Goal: Find specific page/section: Find specific page/section

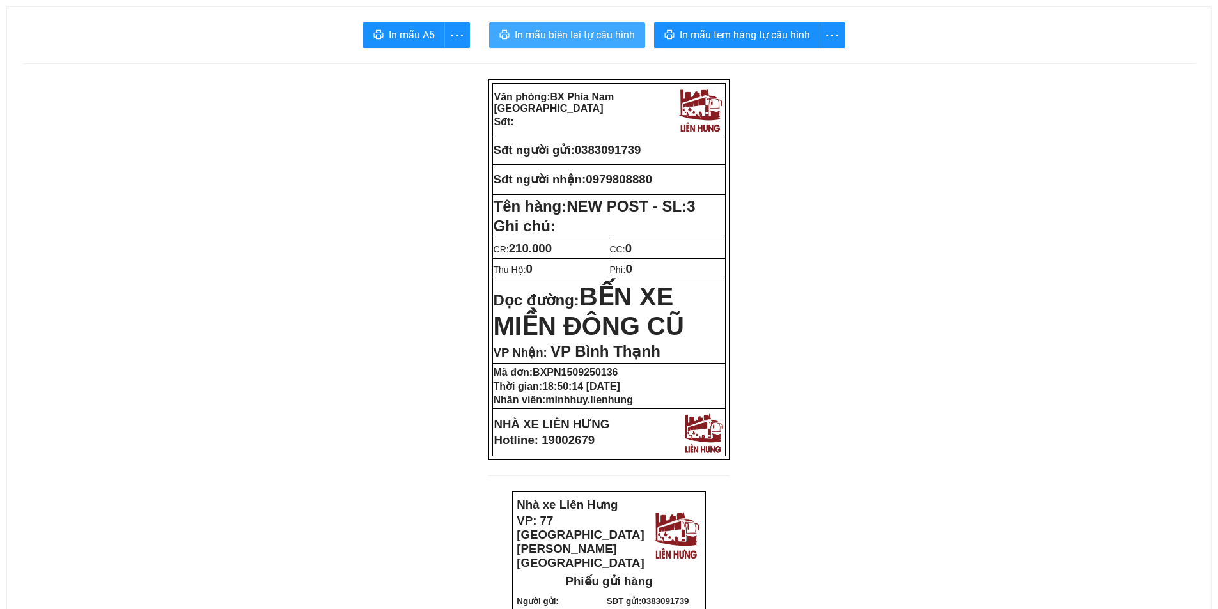
click at [582, 33] on span "In mẫu biên lai tự cấu hình" at bounding box center [575, 35] width 120 height 16
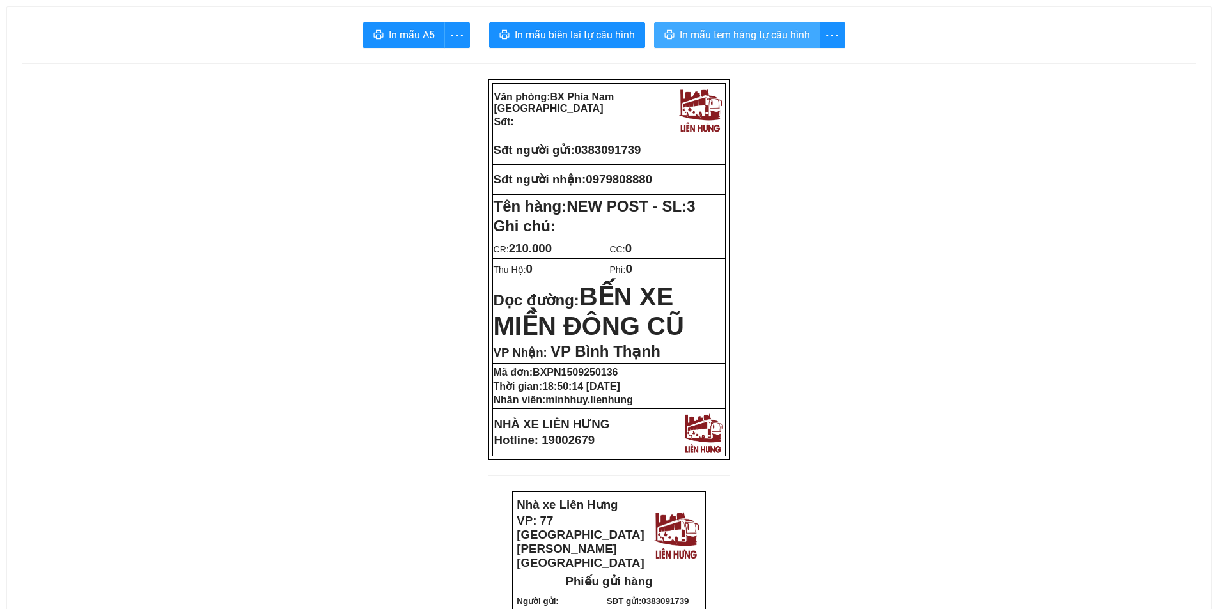
click at [710, 35] on span "In mẫu tem hàng tự cấu hình" at bounding box center [745, 35] width 130 height 16
click at [746, 40] on span "In mẫu tem hàng tự cấu hình" at bounding box center [745, 35] width 130 height 16
click at [754, 38] on span "In mẫu tem hàng tự cấu hình" at bounding box center [745, 35] width 130 height 16
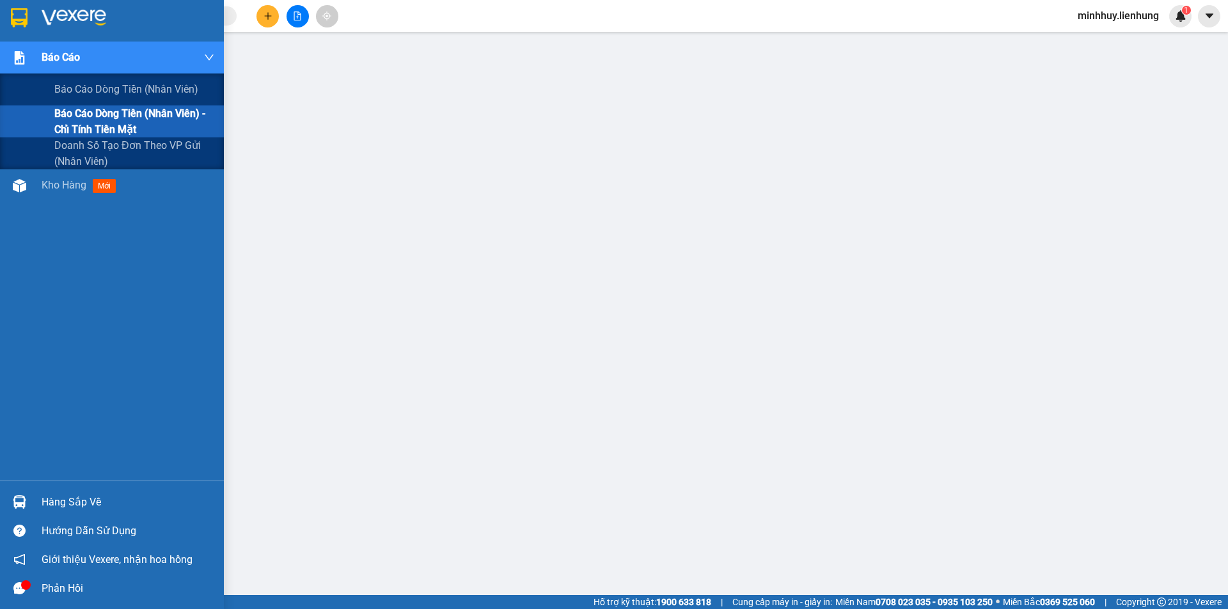
click at [111, 130] on span "Báo cáo dòng tiền (nhân viên) - chỉ tính tiền mặt" at bounding box center [134, 122] width 160 height 32
click at [24, 61] on div at bounding box center [19, 58] width 22 height 22
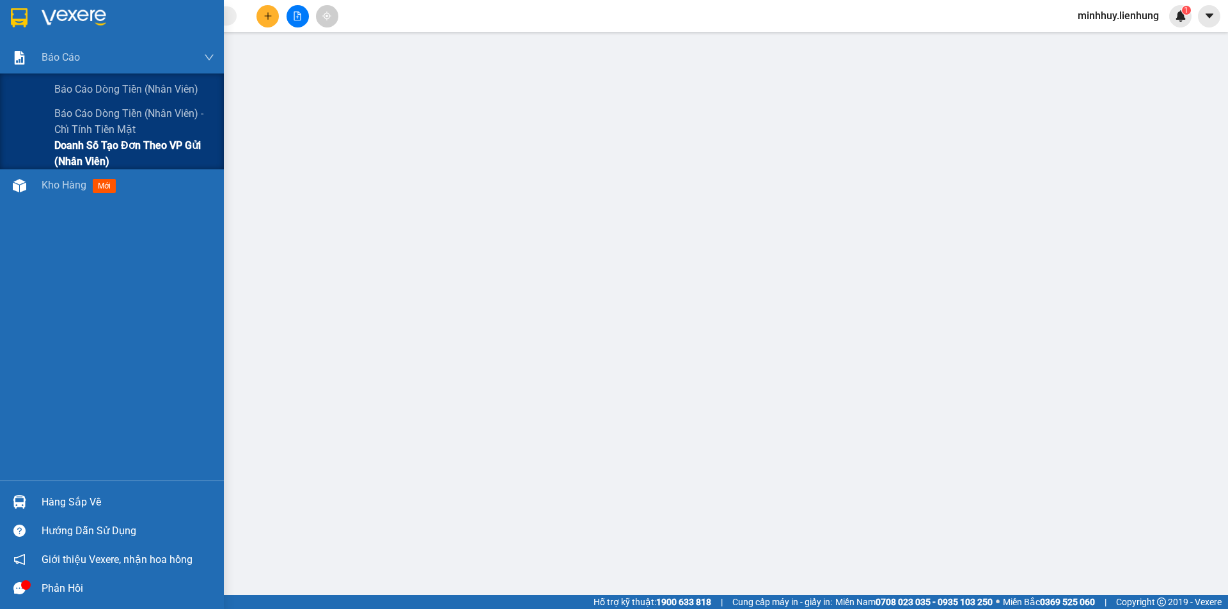
click at [93, 150] on span "Doanh số tạo đơn theo VP gửi (nhân viên)" at bounding box center [134, 153] width 160 height 32
